Goal: Task Accomplishment & Management: Use online tool/utility

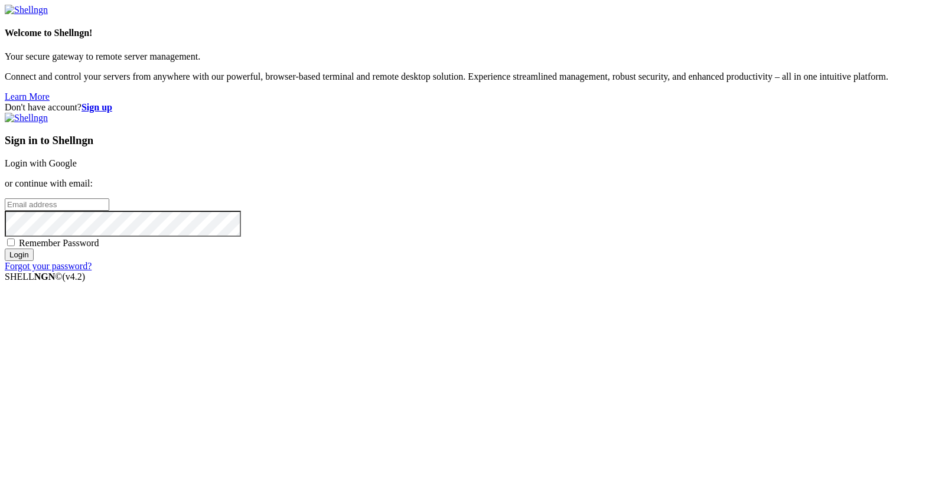
click at [77, 168] on link "Login with Google" at bounding box center [41, 163] width 72 height 10
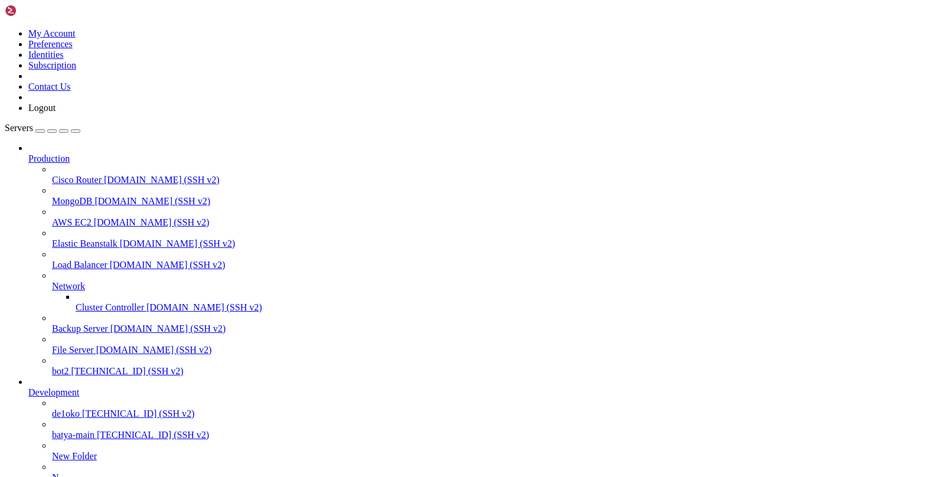
scroll to position [93, 0]
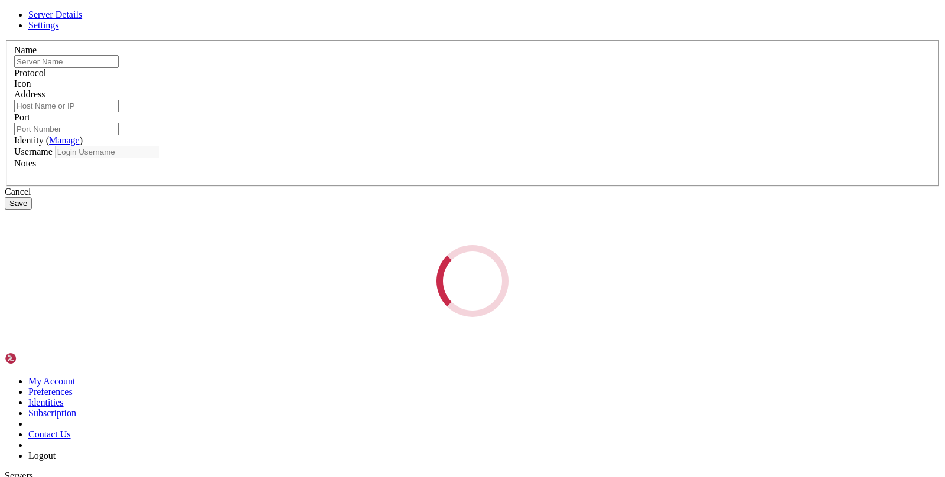
type input "de1oko"
type input "[TECHNICAL_ID]"
type input "22"
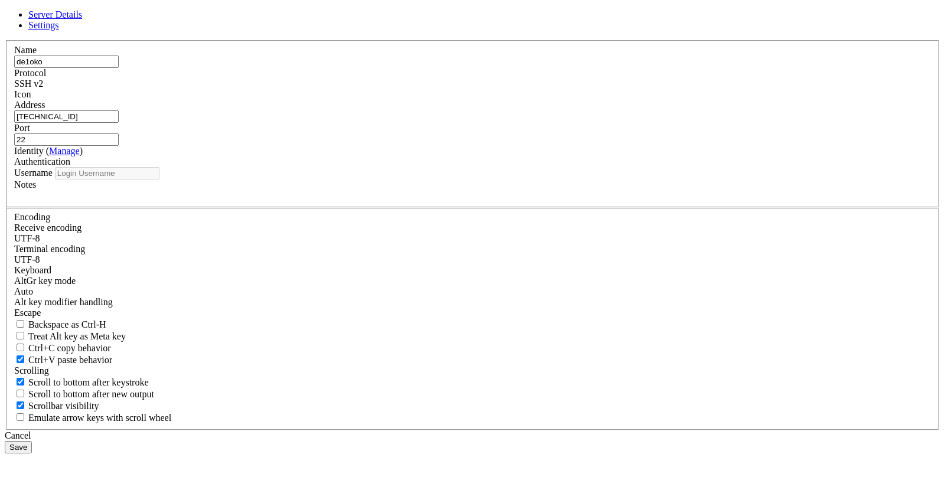
type input "root"
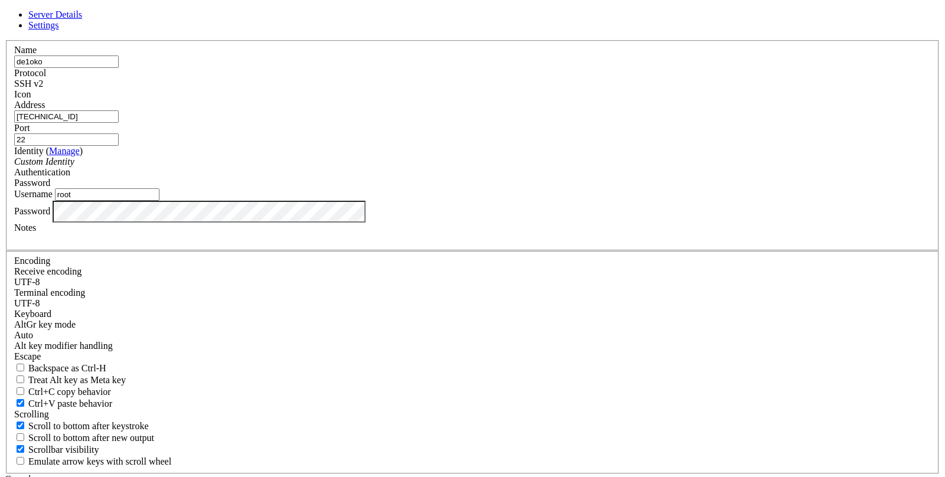
click at [119, 123] on input "[TECHNICAL_ID]" at bounding box center [66, 116] width 105 height 12
paste input "[TECHNICAL_ID]"
type input "[TECHNICAL_ID]"
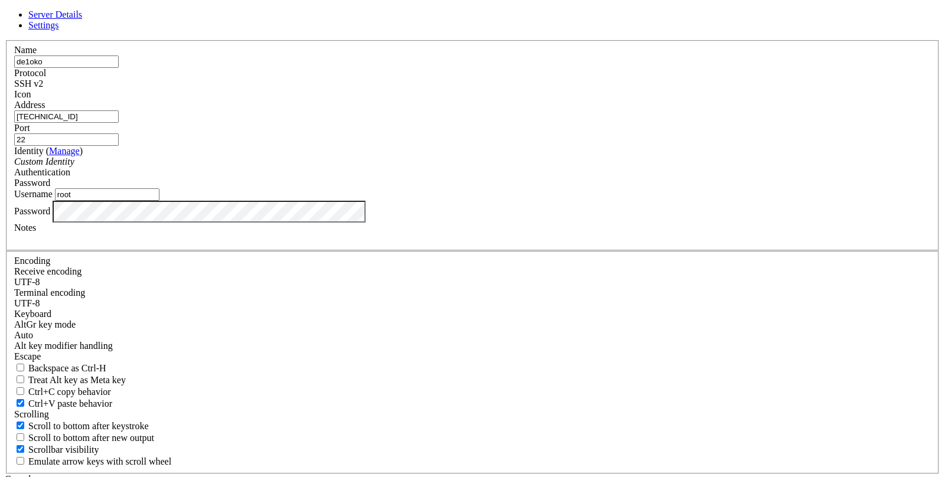
click at [119, 68] on input "de1oko" at bounding box center [66, 62] width 105 height 12
type input "de2oko"
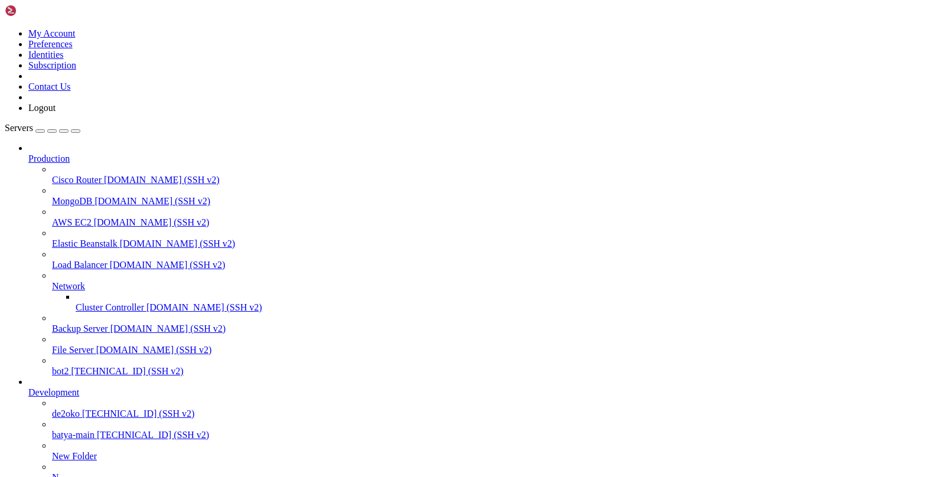
click at [80, 409] on span "de2oko" at bounding box center [66, 414] width 28 height 10
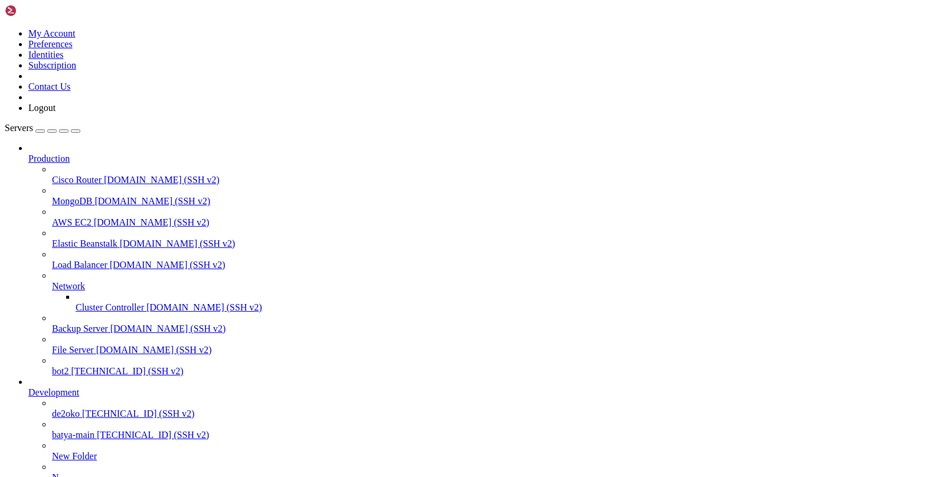
scroll to position [6040, 0]
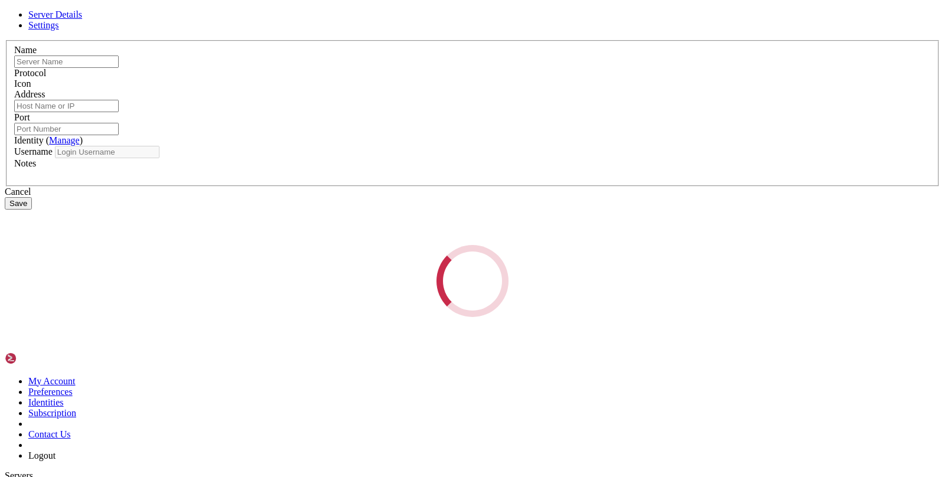
type input "de2oko"
type input "[TECHNICAL_ID]"
type input "22"
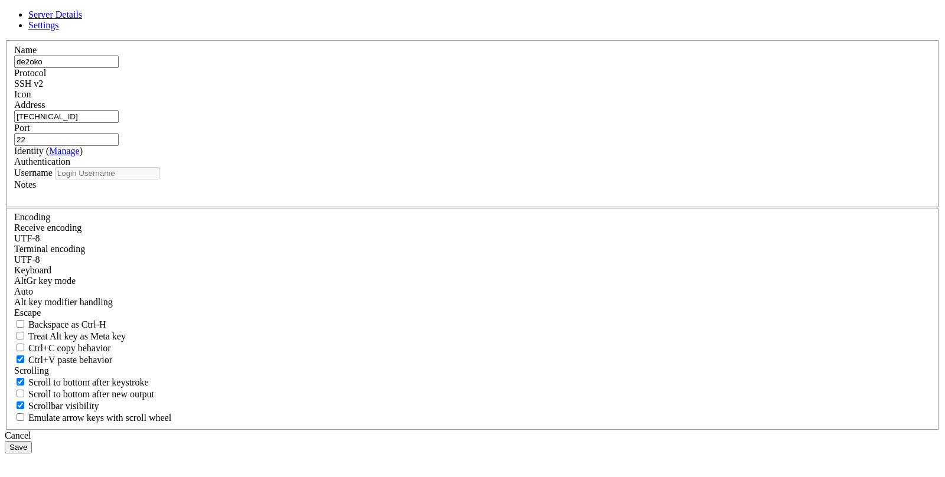
type input "root"
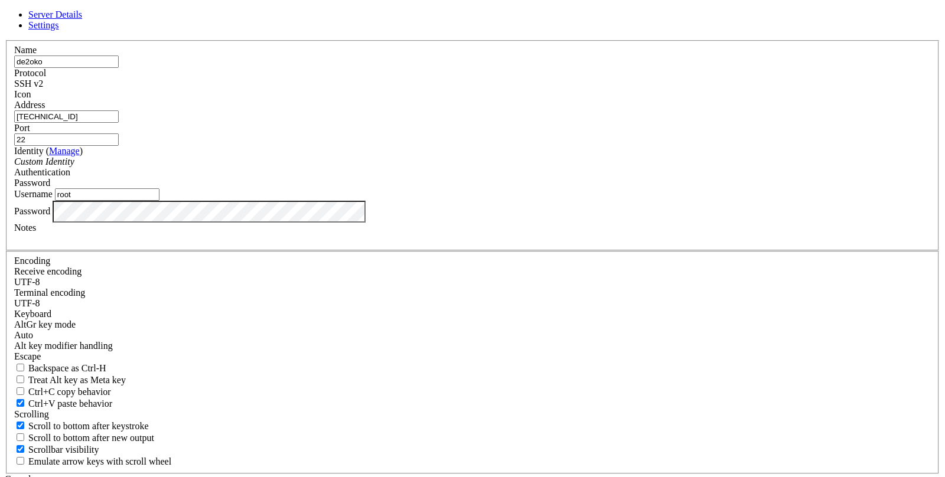
click at [119, 68] on input "de2oko" at bounding box center [66, 62] width 105 height 12
type input "de3oko"
click at [119, 123] on input "[TECHNICAL_ID]" at bounding box center [66, 116] width 105 height 12
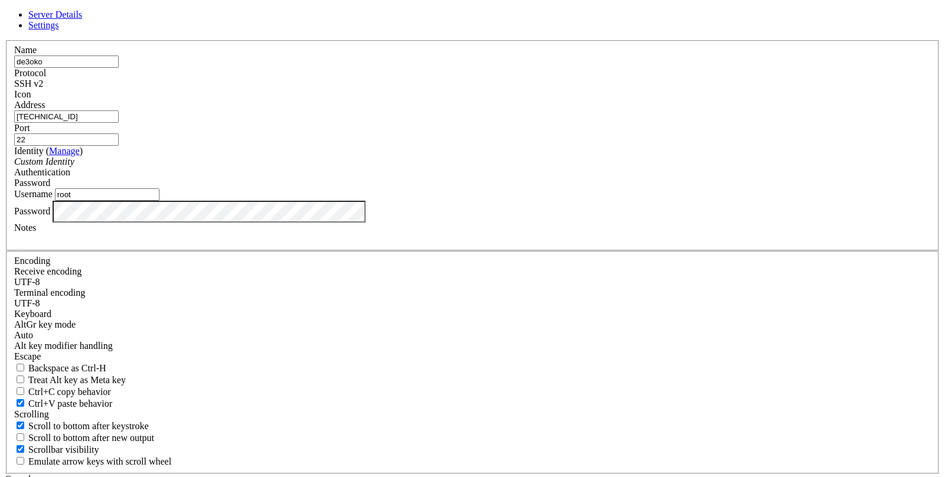
click at [119, 123] on input "[TECHNICAL_ID]" at bounding box center [66, 116] width 105 height 12
paste input "[TECHNICAL_ID]"
type input "[TECHNICAL_ID]"
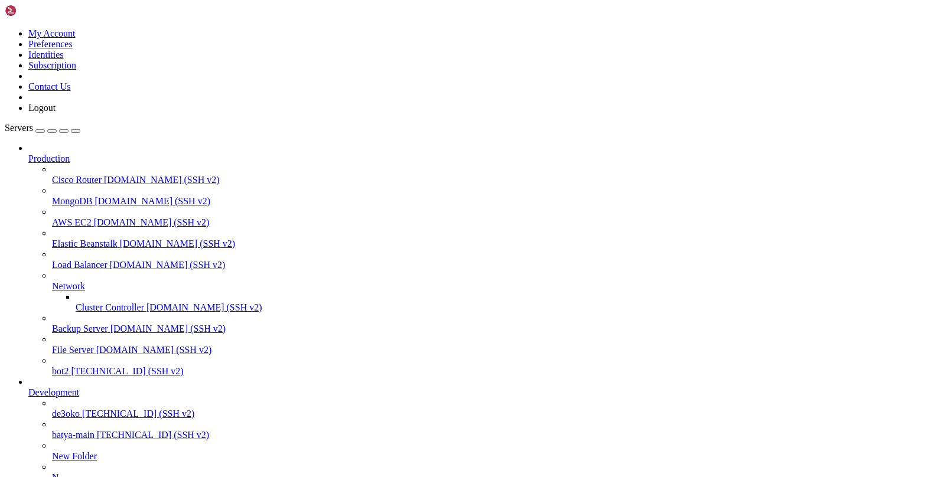
scroll to position [6158, 0]
click at [93, 409] on span "[TECHNICAL_ID] (SSH v2)" at bounding box center [138, 414] width 112 height 10
